Goal: Navigation & Orientation: Find specific page/section

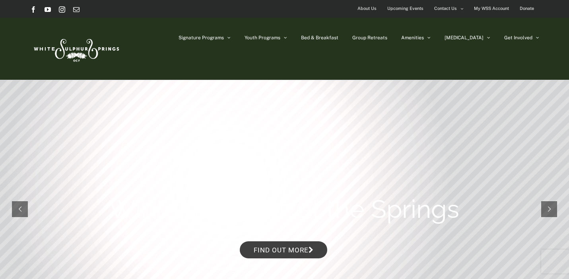
click at [364, 10] on span "About Us" at bounding box center [366, 9] width 19 height 12
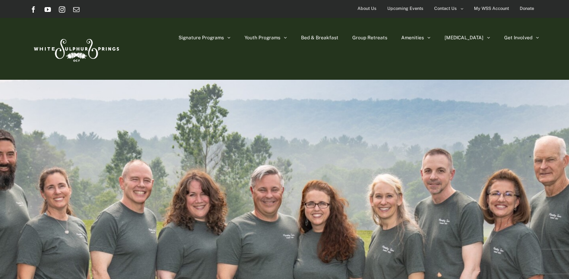
click at [366, 8] on span "About Us" at bounding box center [366, 9] width 19 height 12
click at [367, 9] on span "About Us" at bounding box center [366, 9] width 19 height 12
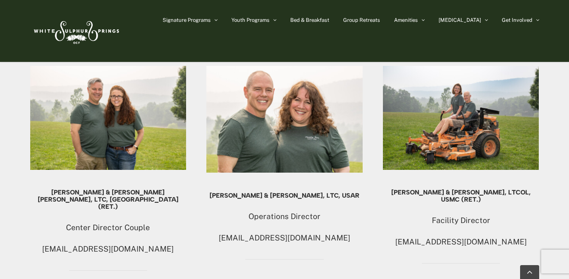
scroll to position [465, 0]
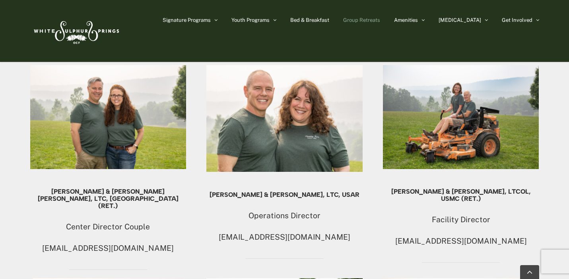
click at [380, 22] on span "Group Retreats" at bounding box center [361, 19] width 37 height 5
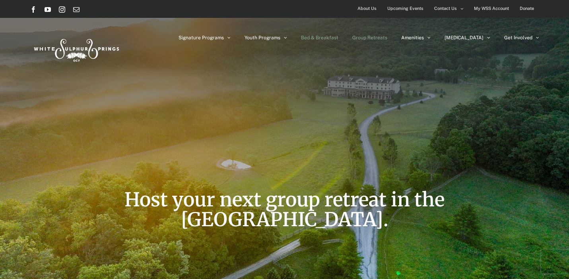
scroll to position [2, 0]
